Goal: Information Seeking & Learning: Learn about a topic

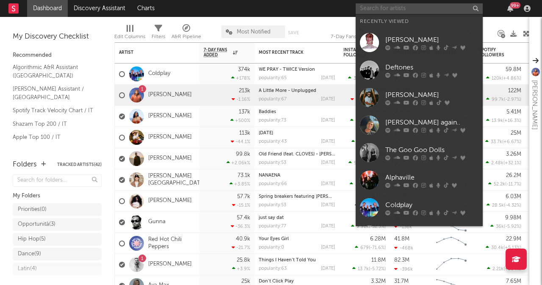
click at [428, 8] on input "text" at bounding box center [419, 8] width 127 height 11
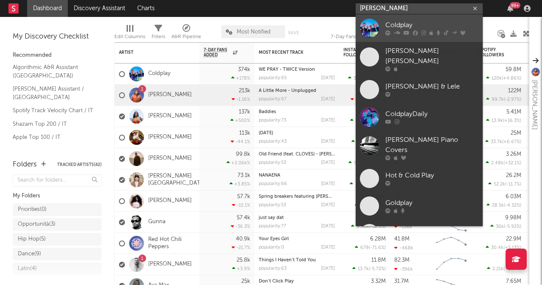
type input "coldplay"
click at [425, 32] on div at bounding box center [431, 32] width 93 height 5
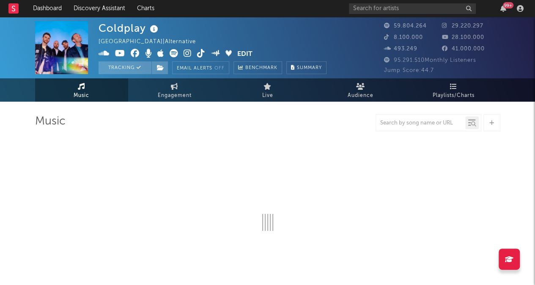
select select "6m"
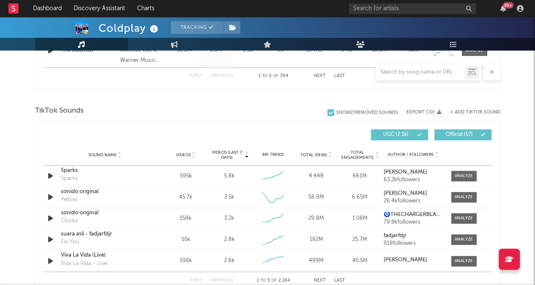
scroll to position [534, 0]
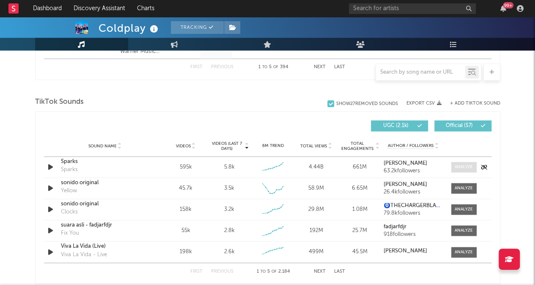
click at [462, 162] on span at bounding box center [464, 167] width 25 height 11
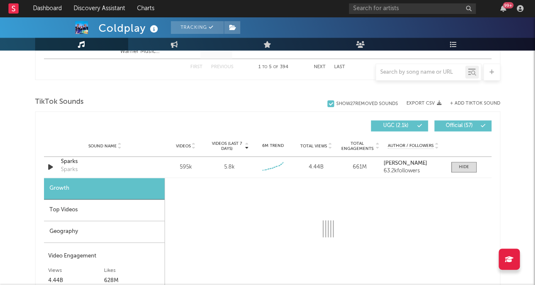
click at [96, 225] on div "Geography" at bounding box center [104, 232] width 121 height 22
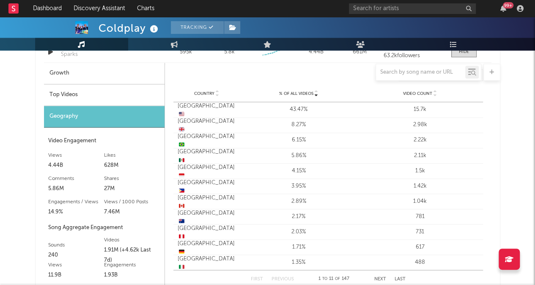
scroll to position [581, 0]
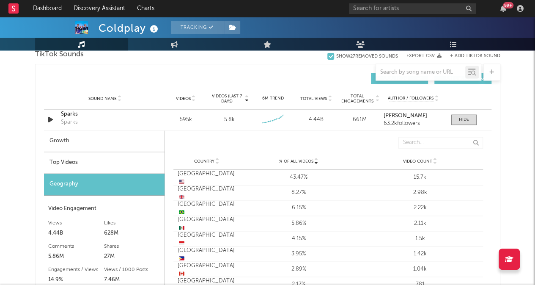
click at [79, 158] on div "Top Videos" at bounding box center [104, 163] width 121 height 22
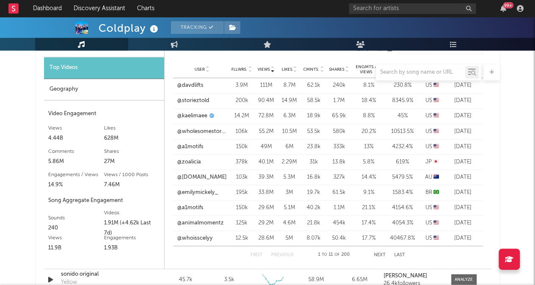
scroll to position [677, 0]
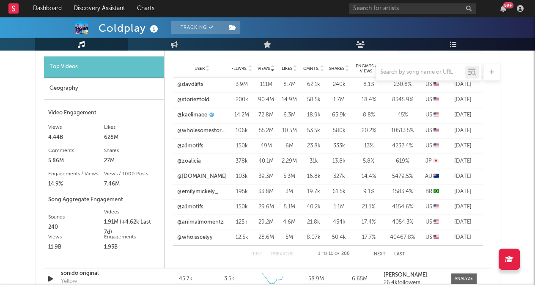
click at [381, 253] on button "Next" at bounding box center [380, 253] width 12 height 5
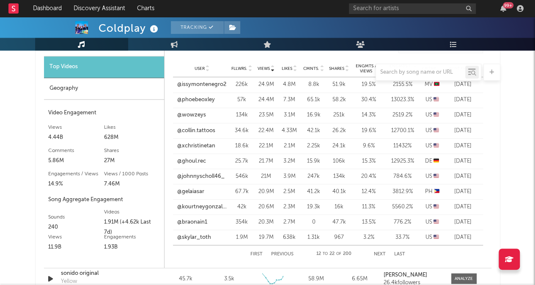
click at [381, 253] on button "Next" at bounding box center [380, 253] width 12 height 5
click at [381, 253] on button "Next" at bounding box center [381, 253] width 12 height 5
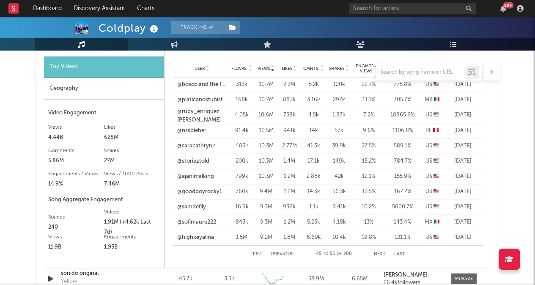
click at [381, 253] on button "Next" at bounding box center [380, 253] width 12 height 5
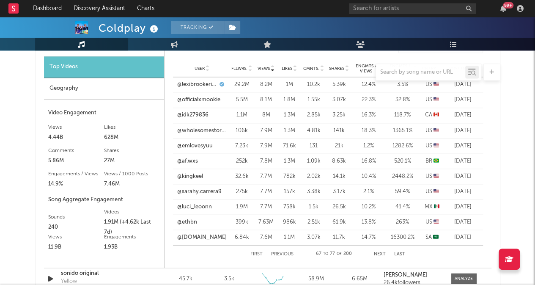
click at [381, 253] on button "Next" at bounding box center [380, 253] width 12 height 5
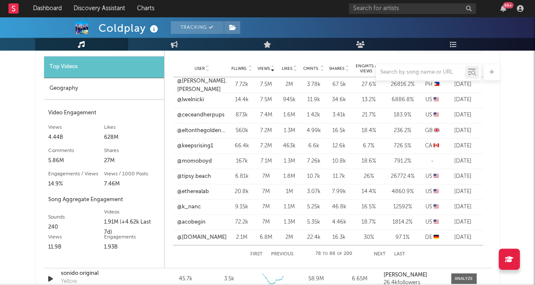
click at [381, 253] on button "Next" at bounding box center [380, 253] width 12 height 5
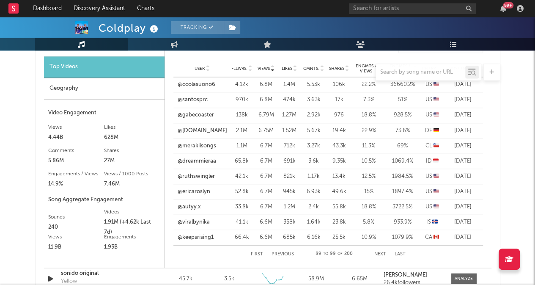
click at [381, 253] on button "Next" at bounding box center [381, 253] width 12 height 5
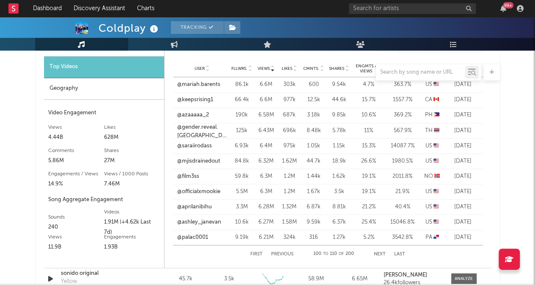
click at [381, 253] on button "Next" at bounding box center [380, 253] width 12 height 5
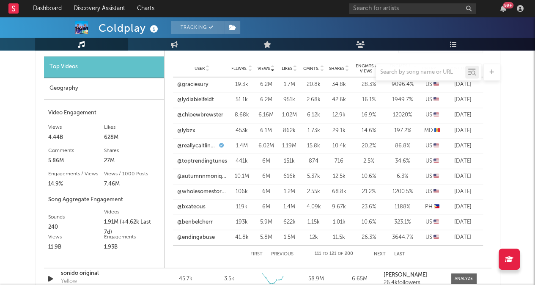
click at [381, 253] on button "Next" at bounding box center [380, 253] width 12 height 5
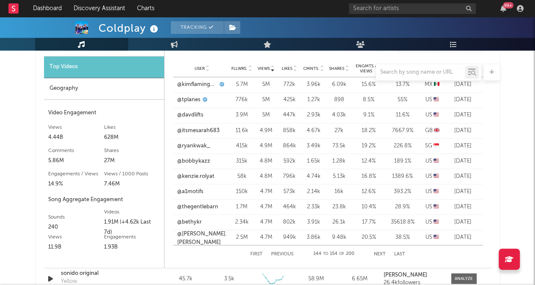
click at [381, 253] on button "Next" at bounding box center [380, 253] width 12 height 5
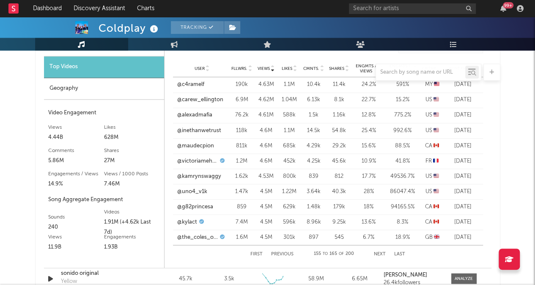
click at [381, 253] on button "Next" at bounding box center [380, 253] width 12 height 5
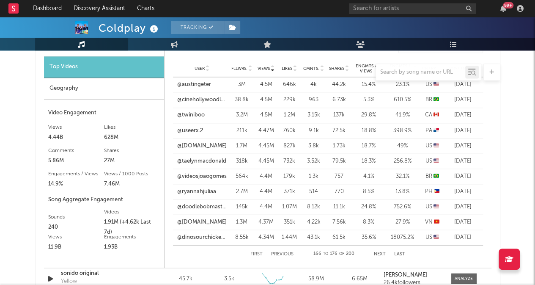
click at [381, 253] on button "Next" at bounding box center [380, 253] width 12 height 5
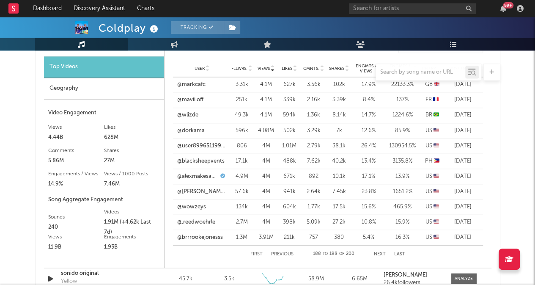
click at [381, 253] on button "Next" at bounding box center [380, 253] width 12 height 5
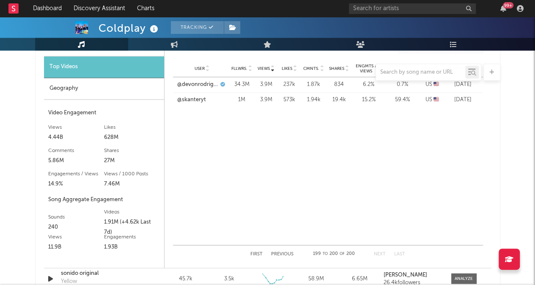
scroll to position [587, 0]
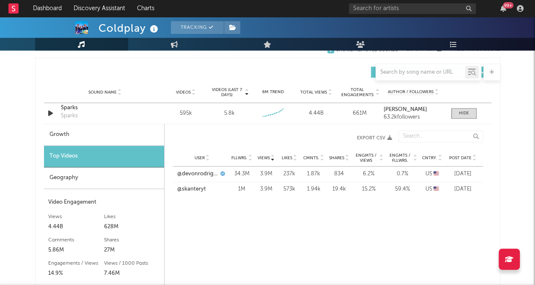
click at [90, 154] on div "Top Videos" at bounding box center [104, 157] width 120 height 22
click at [86, 159] on div "Top Videos" at bounding box center [104, 157] width 120 height 22
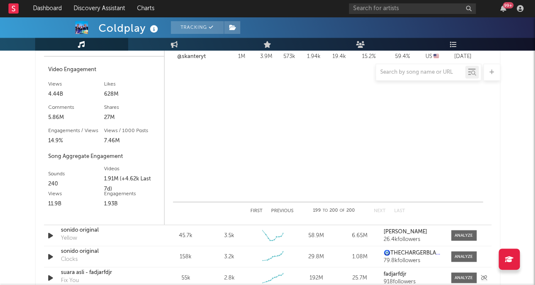
scroll to position [709, 0]
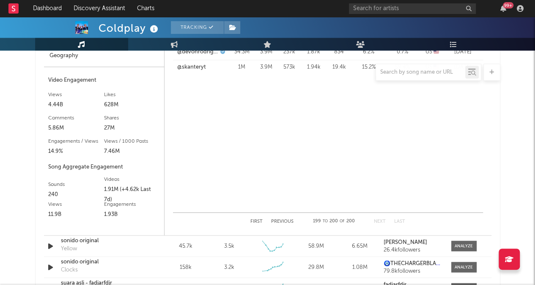
click at [259, 220] on button "First" at bounding box center [257, 221] width 12 height 5
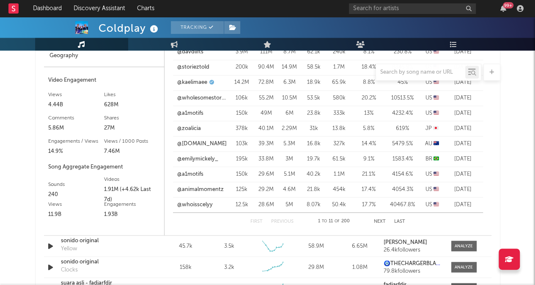
scroll to position [620, 0]
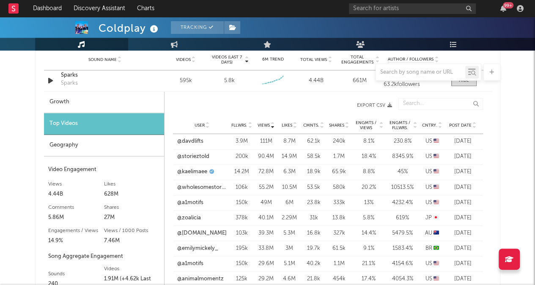
click at [430, 124] on span "Cntry." at bounding box center [429, 125] width 15 height 5
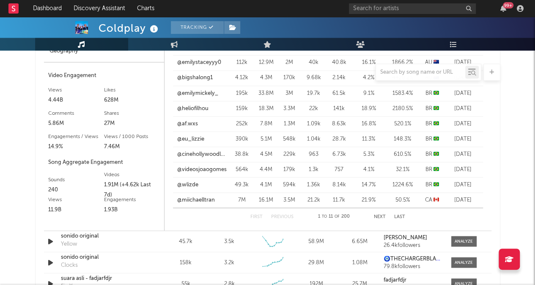
scroll to position [715, 0]
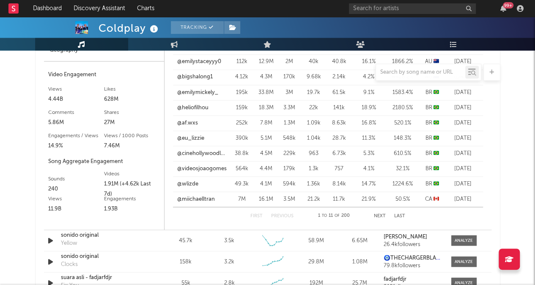
click at [379, 214] on button "Next" at bounding box center [380, 215] width 12 height 5
click at [379, 214] on button "Next" at bounding box center [381, 215] width 12 height 5
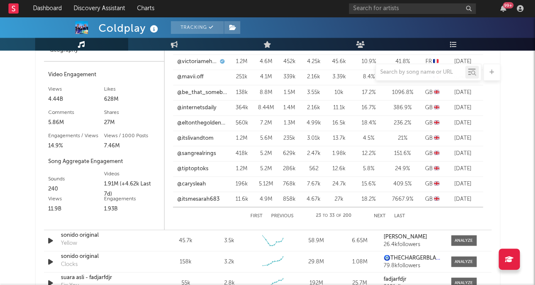
click at [379, 214] on button "Next" at bounding box center [380, 215] width 12 height 5
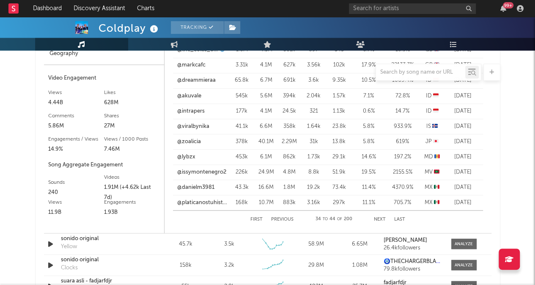
scroll to position [711, 0]
click at [379, 221] on button "Next" at bounding box center [380, 219] width 12 height 5
